Goal: Find specific page/section: Find specific page/section

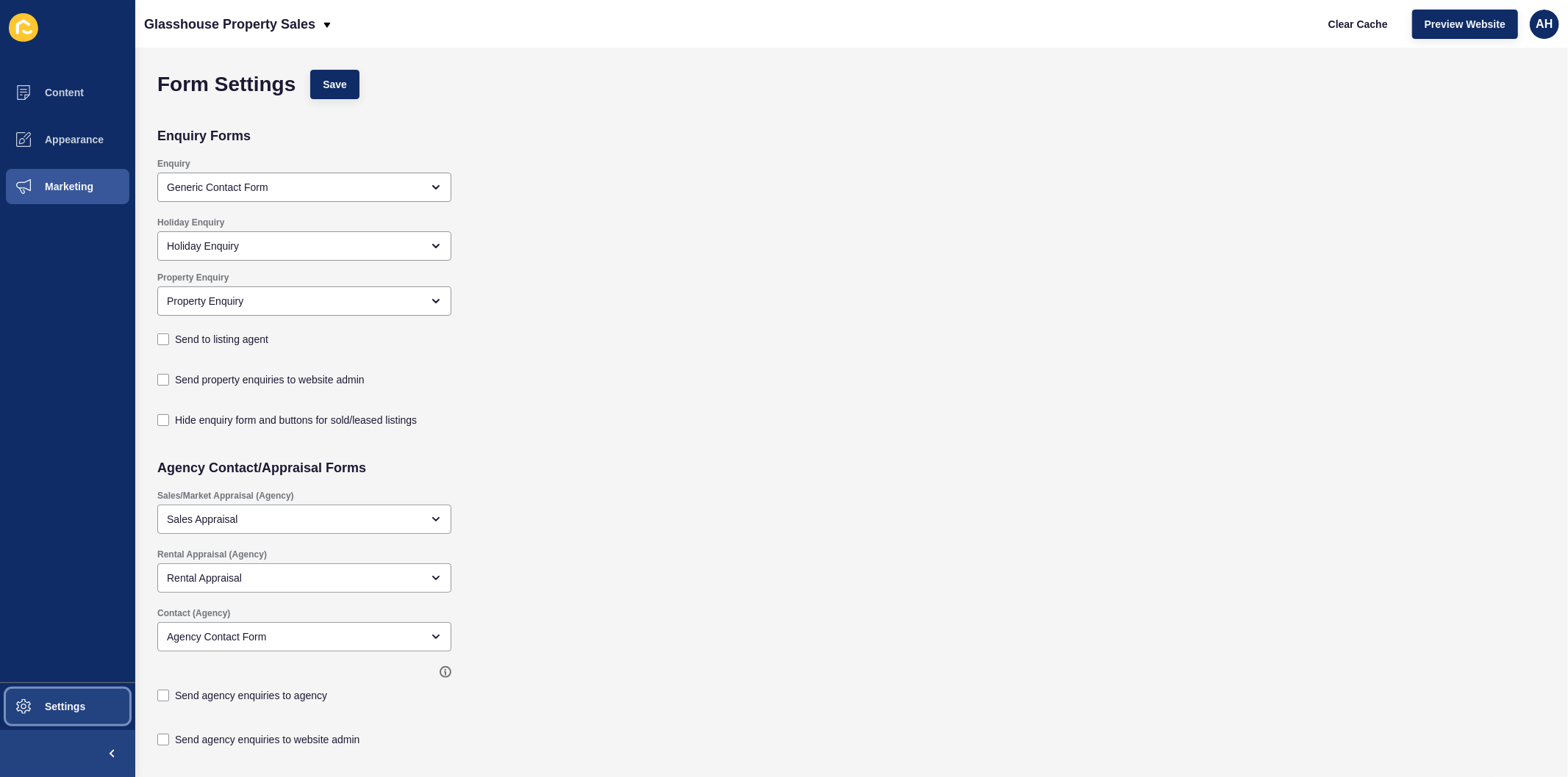
click at [51, 700] on button "Settings" at bounding box center [67, 707] width 135 height 47
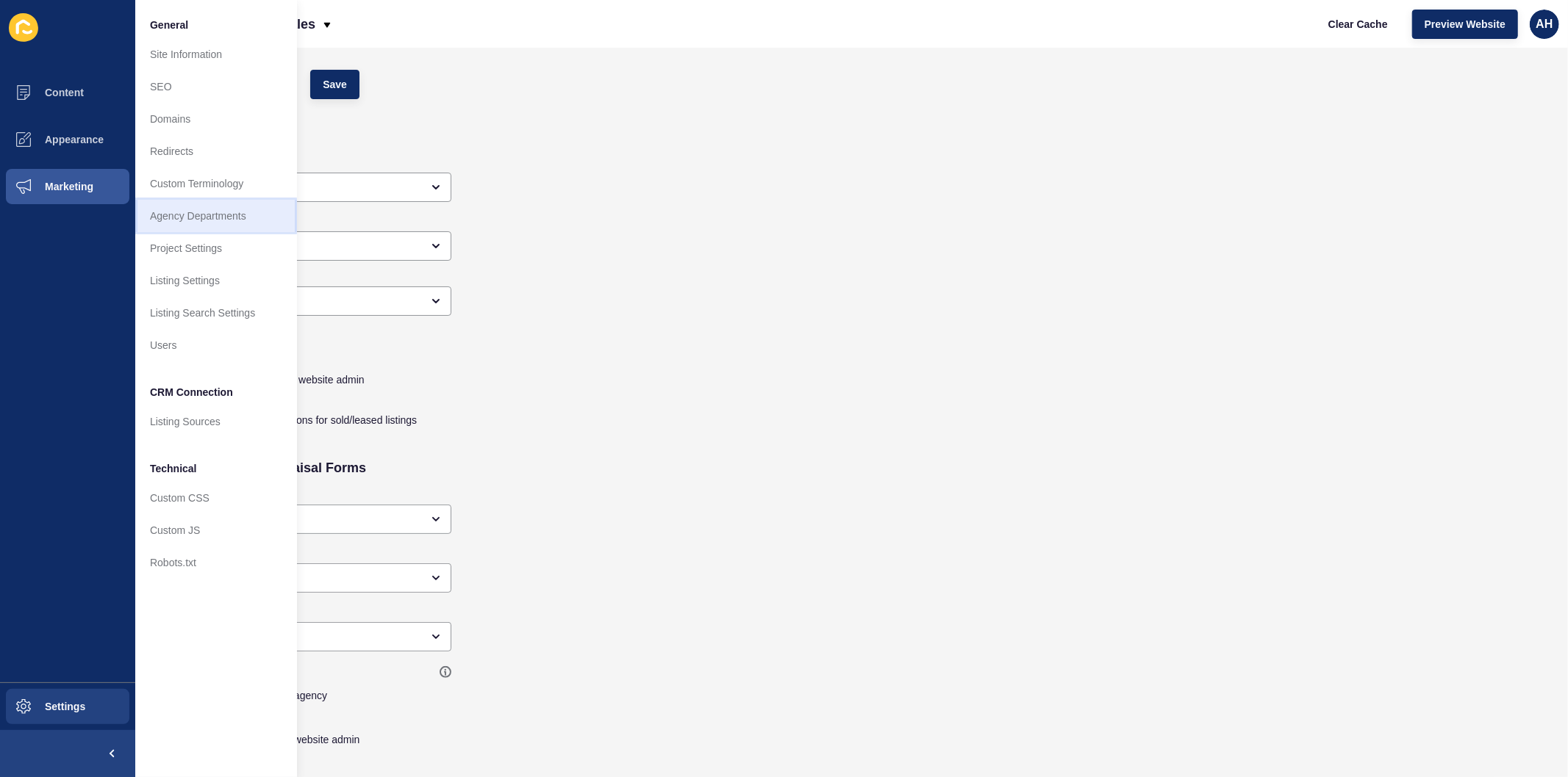
click at [182, 215] on link "Agency Departments" at bounding box center [215, 215] width 162 height 33
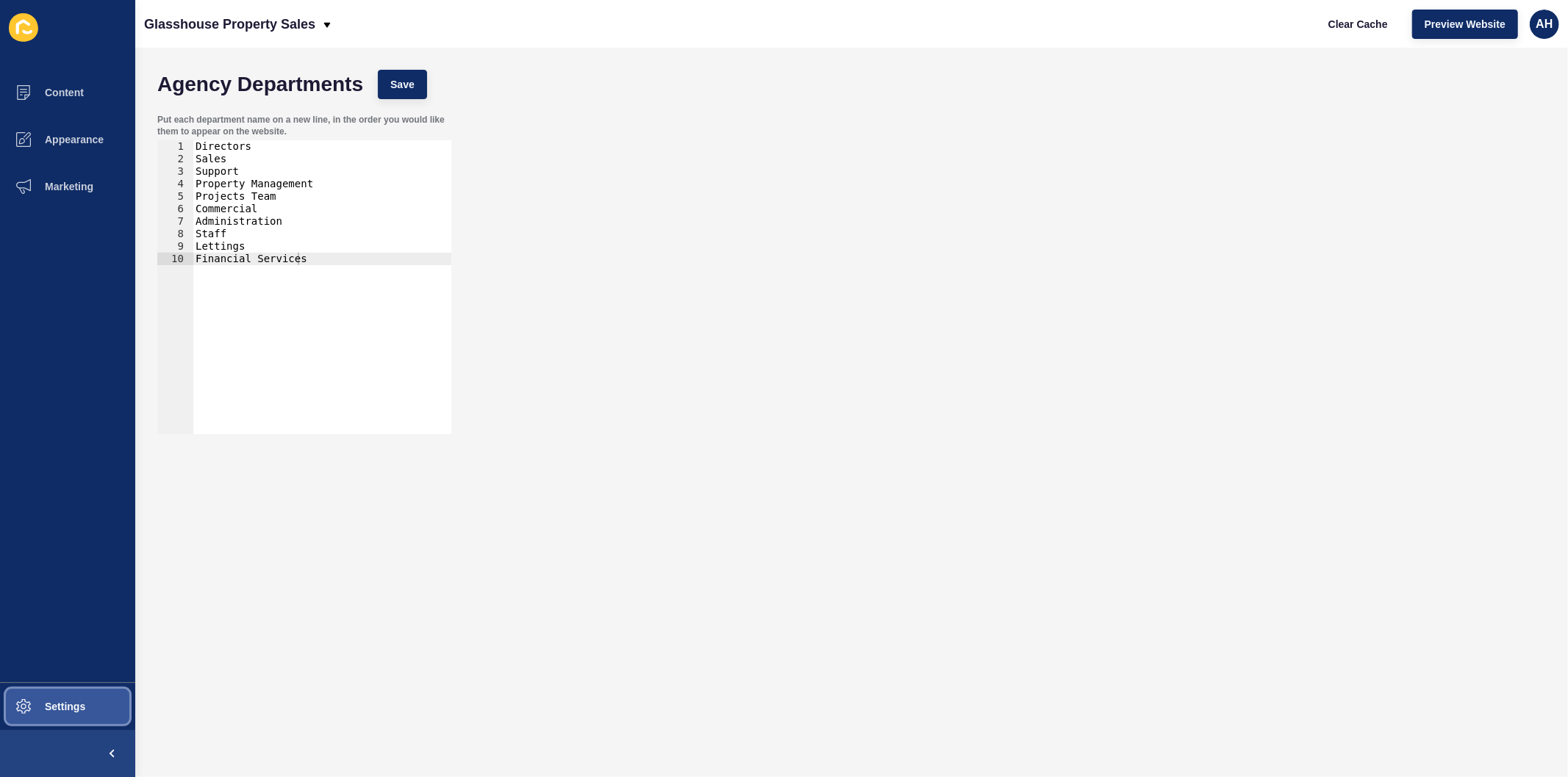
click at [71, 696] on button "Settings" at bounding box center [67, 707] width 135 height 47
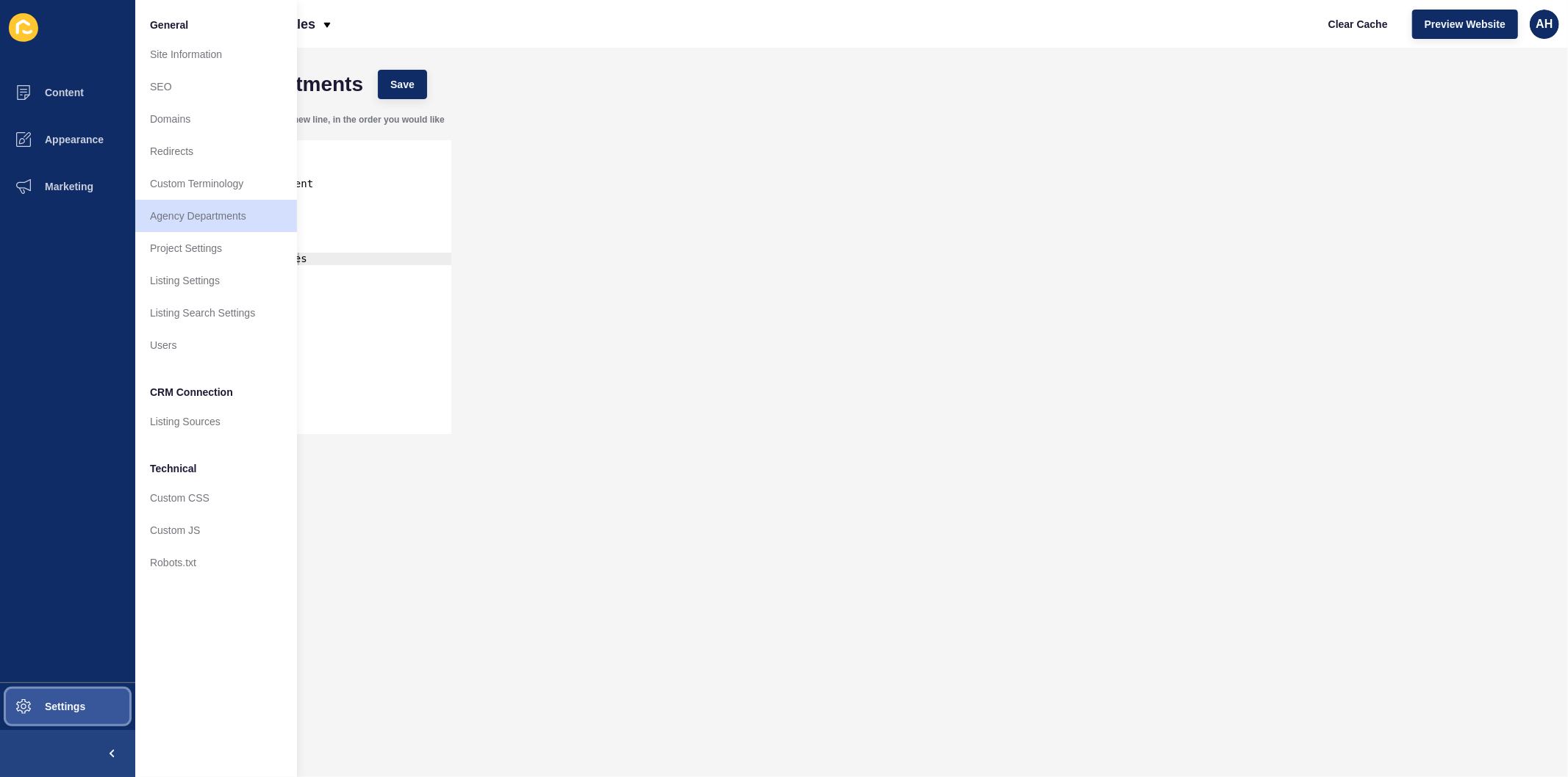
click at [80, 692] on button "Settings" at bounding box center [67, 707] width 135 height 47
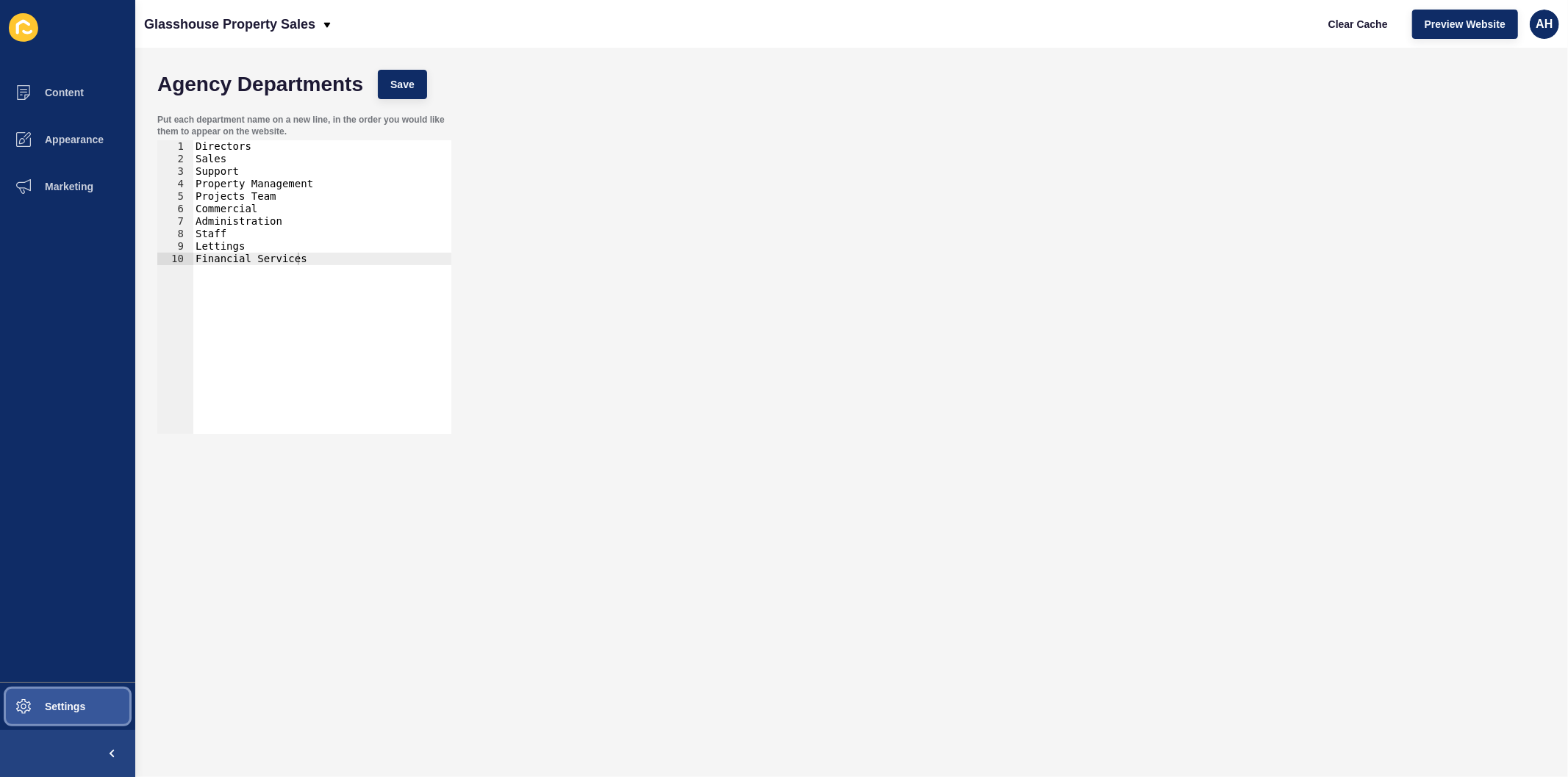
click at [80, 692] on button "Settings" at bounding box center [67, 707] width 135 height 47
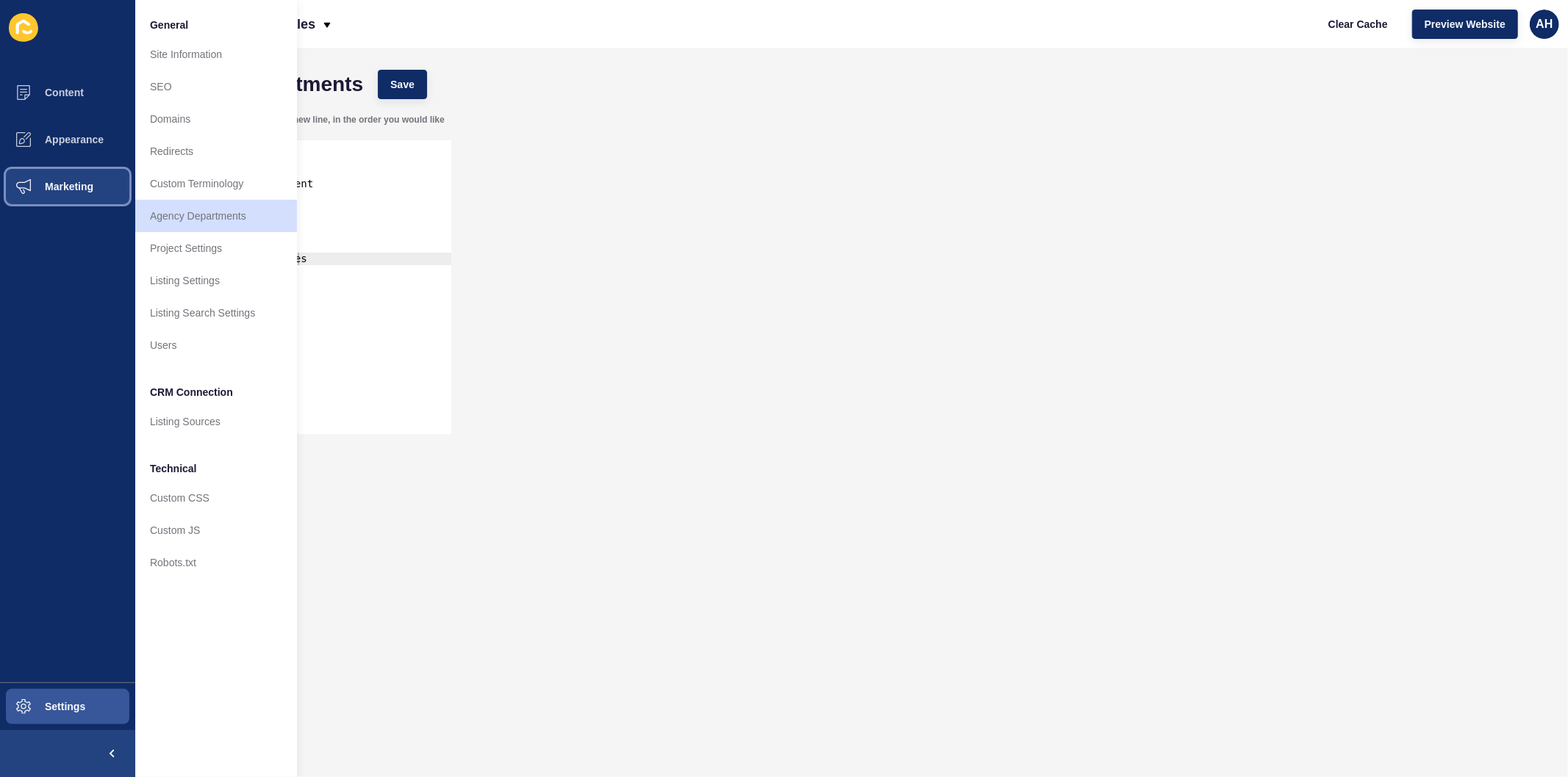
click at [64, 193] on button "Marketing" at bounding box center [67, 187] width 135 height 47
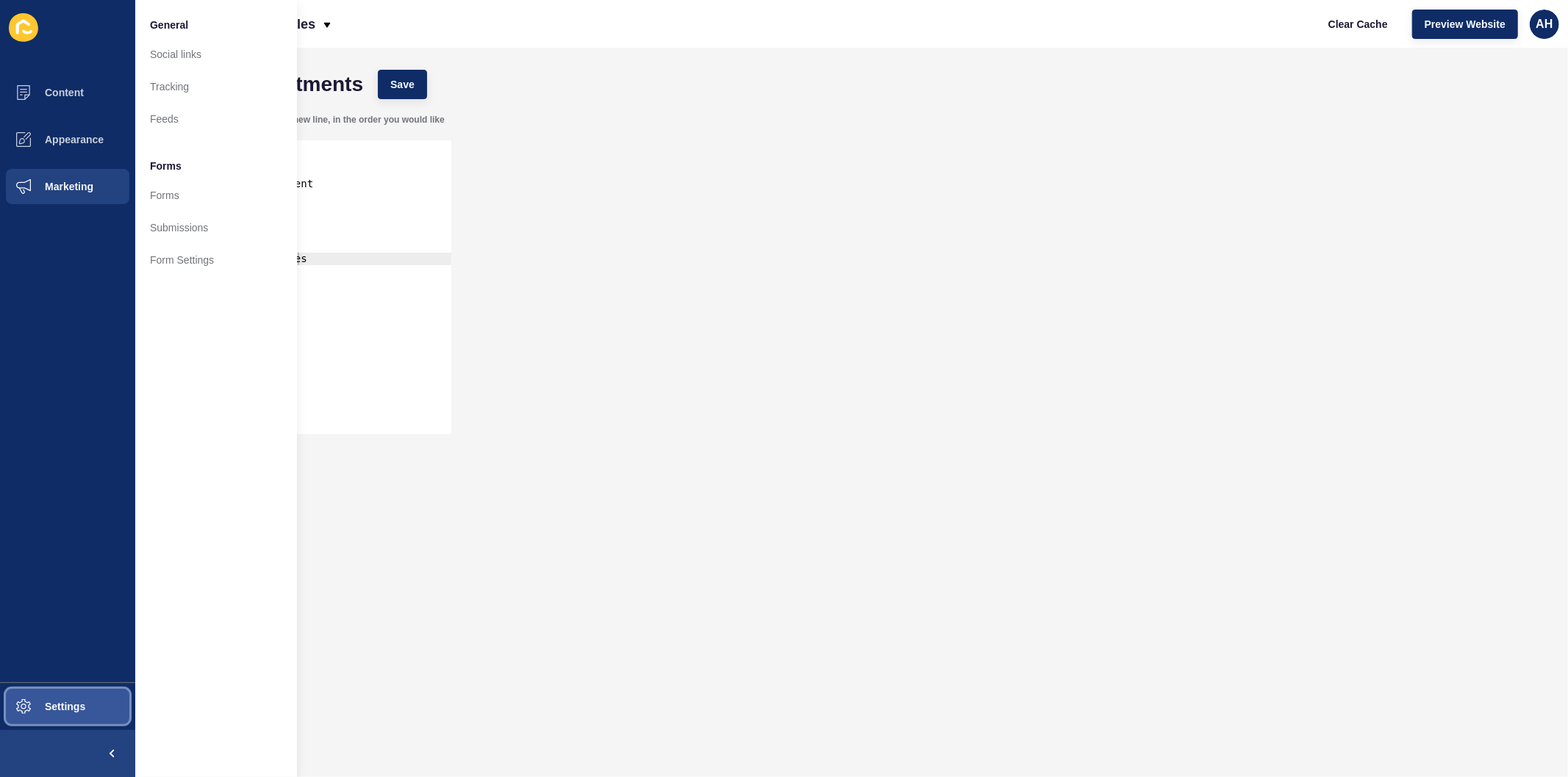
click at [55, 702] on span "Settings" at bounding box center [41, 707] width 87 height 12
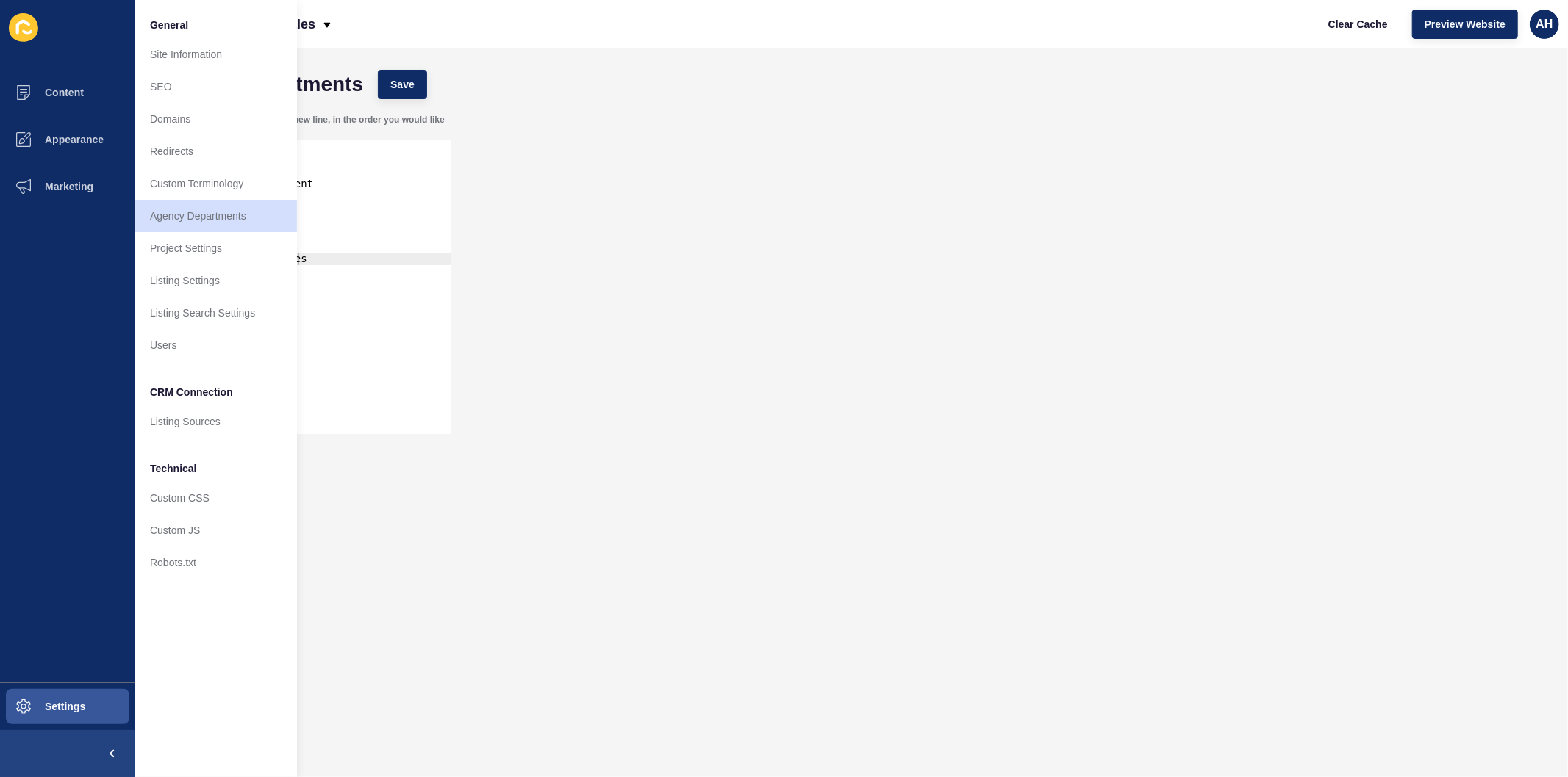
click at [491, 588] on form "Agency Departments Save Put each department name on a new line, in the order yo…" at bounding box center [851, 383] width 1403 height 641
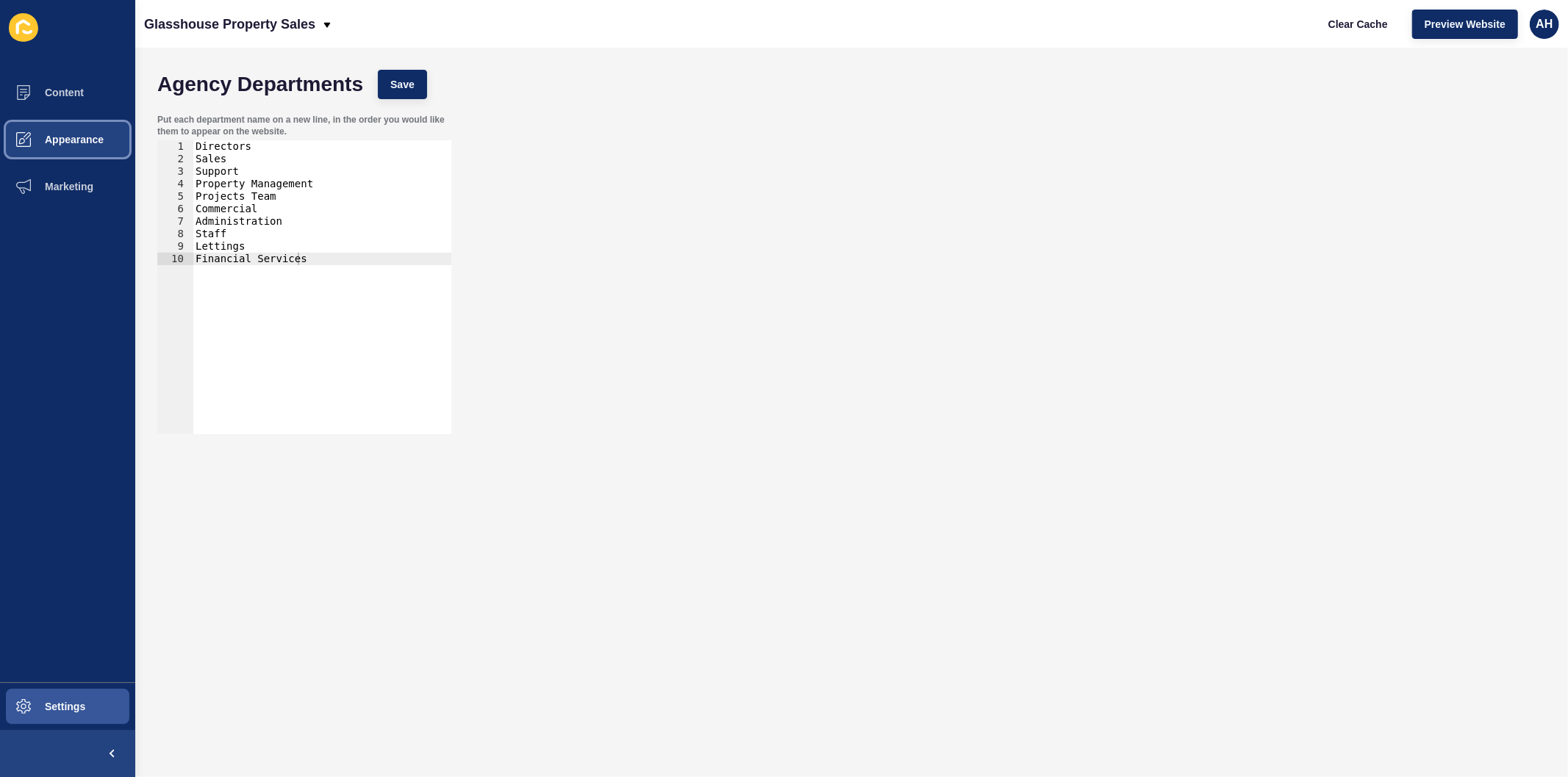
click at [52, 138] on span "Appearance" at bounding box center [50, 140] width 106 height 12
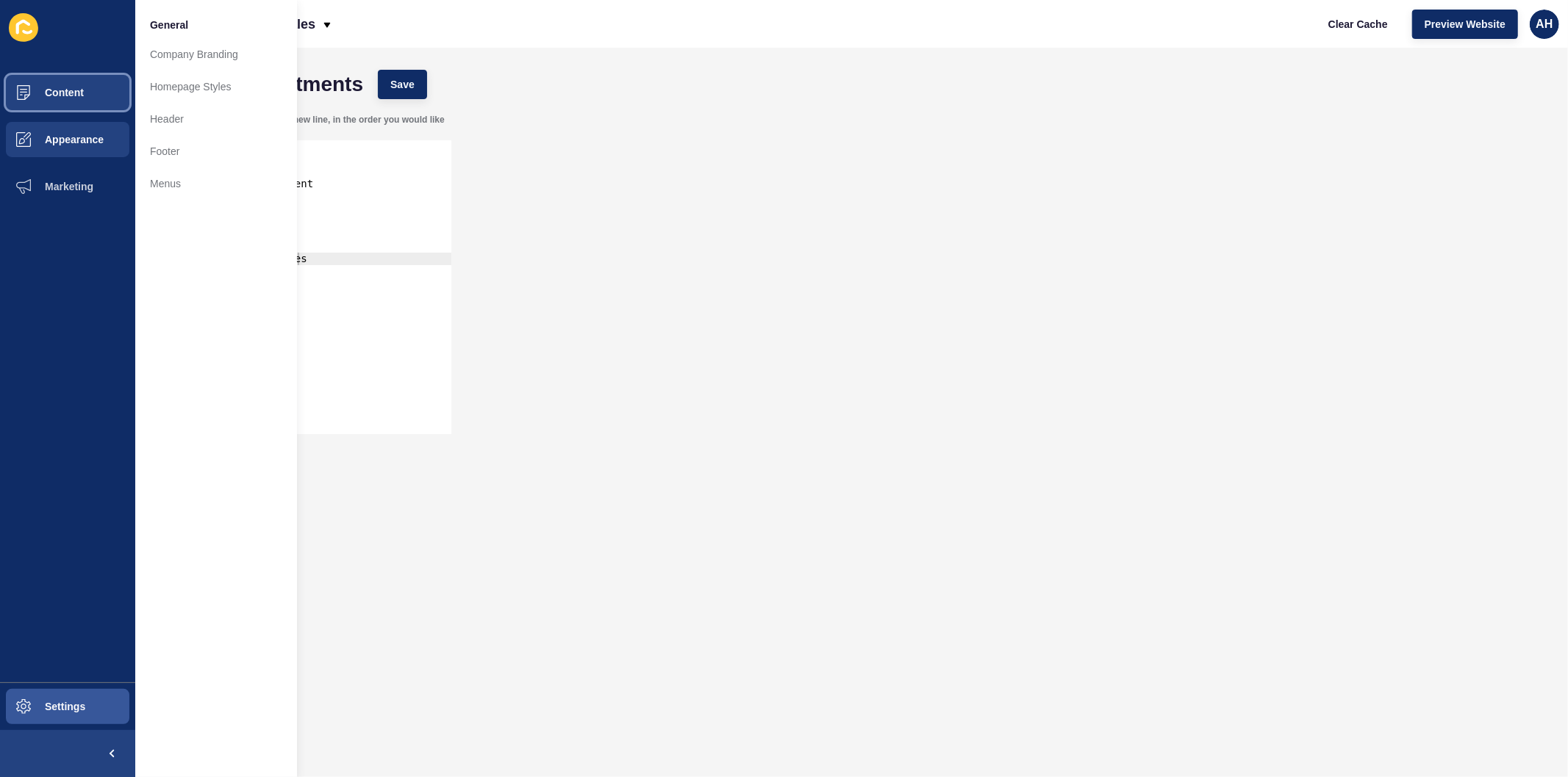
click at [75, 96] on span "Content" at bounding box center [40, 92] width 86 height 12
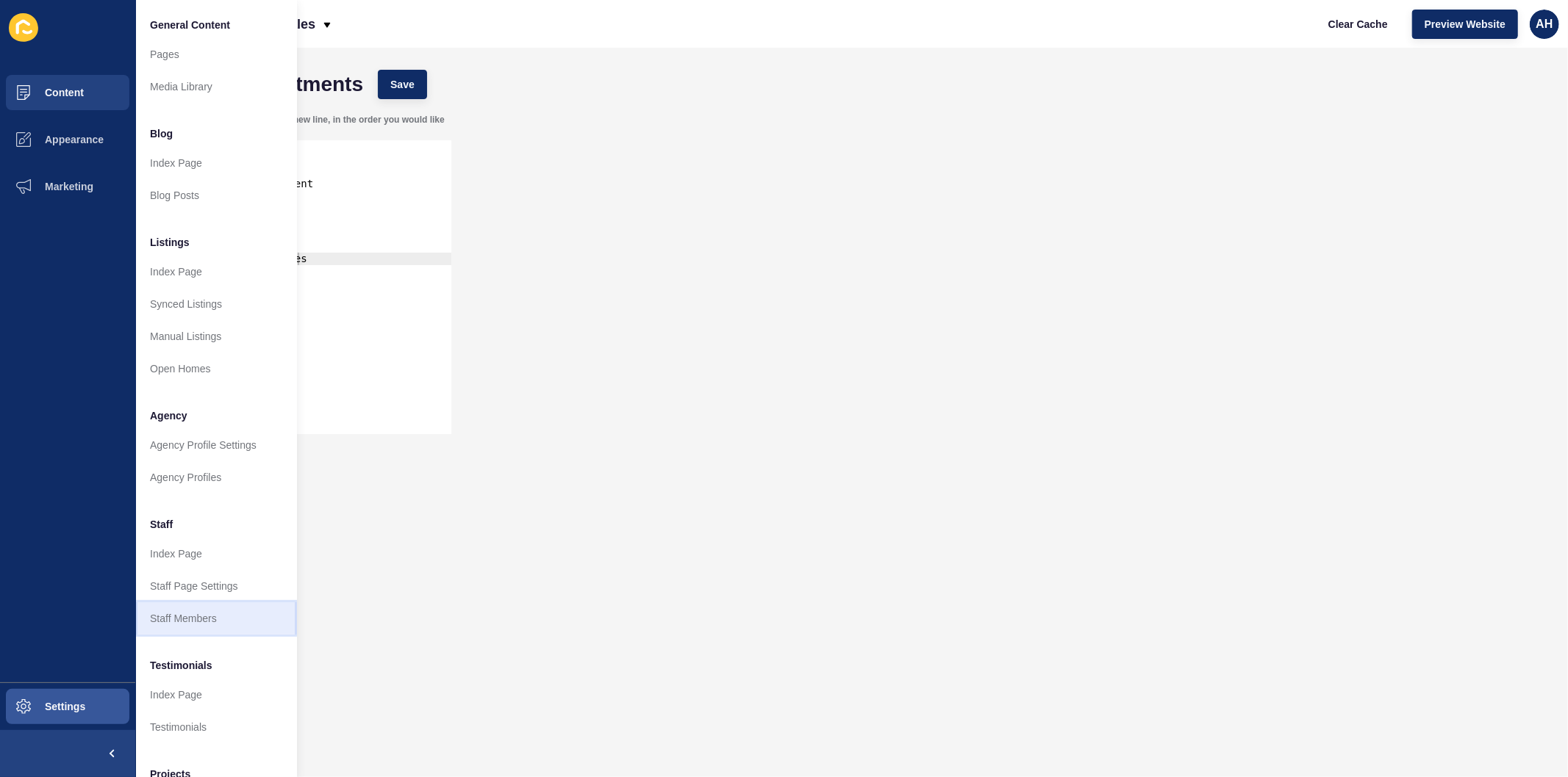
click at [175, 616] on link "Staff Members" at bounding box center [215, 619] width 162 height 33
